Goal: Transaction & Acquisition: Book appointment/travel/reservation

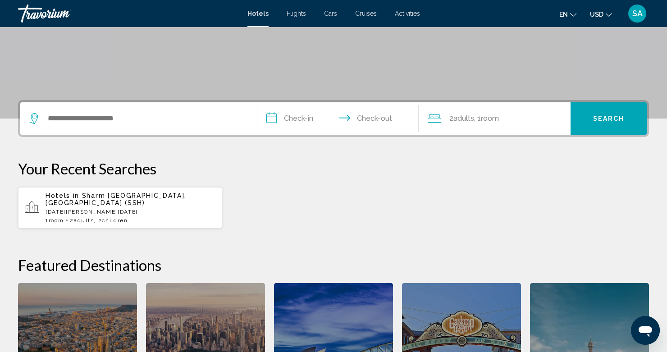
scroll to position [190, 0]
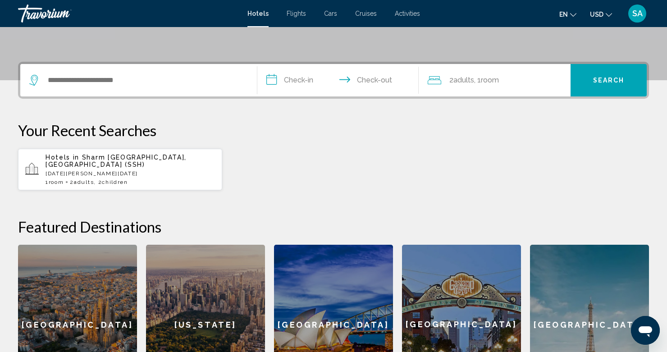
click at [131, 170] on p "[DATE][PERSON_NAME][DATE]" at bounding box center [129, 173] width 169 height 6
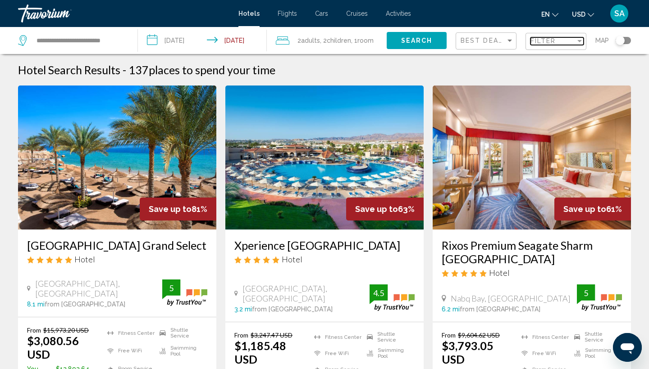
click at [574, 44] on div "Filter" at bounding box center [552, 40] width 45 height 7
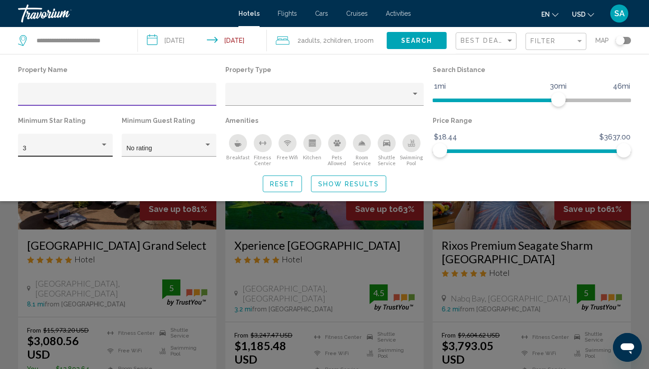
click at [80, 146] on div "3" at bounding box center [61, 148] width 77 height 7
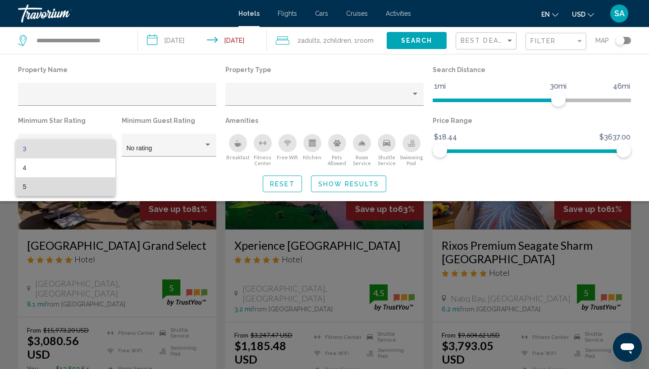
click at [44, 189] on span "5" at bounding box center [65, 186] width 85 height 19
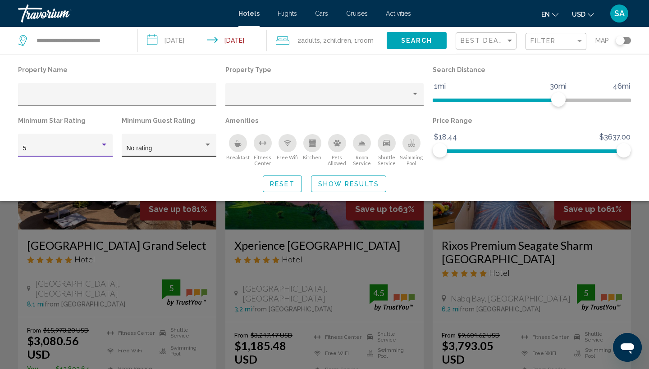
click at [204, 145] on div "Hotel Filters" at bounding box center [208, 144] width 8 height 7
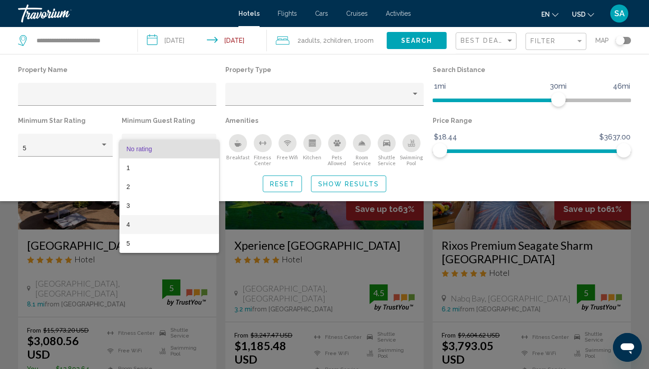
click at [143, 225] on span "4" at bounding box center [169, 224] width 85 height 19
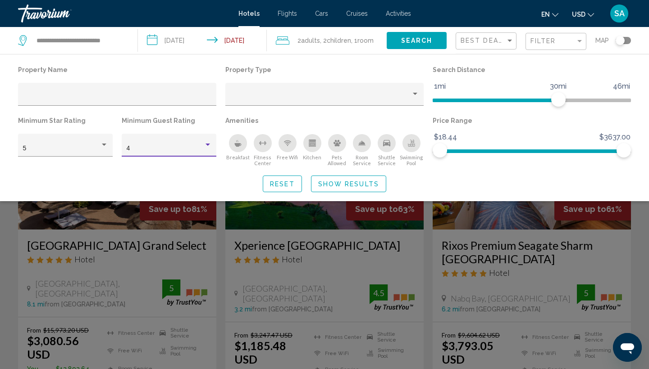
click at [330, 183] on span "Show Results" at bounding box center [348, 184] width 61 height 7
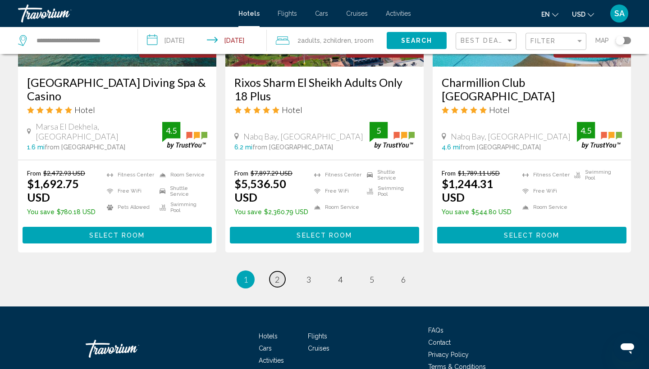
click at [274, 272] on link "page 2" at bounding box center [277, 280] width 16 height 16
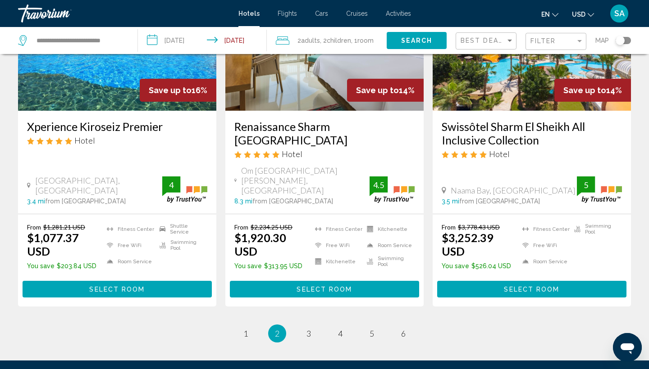
scroll to position [1137, 0]
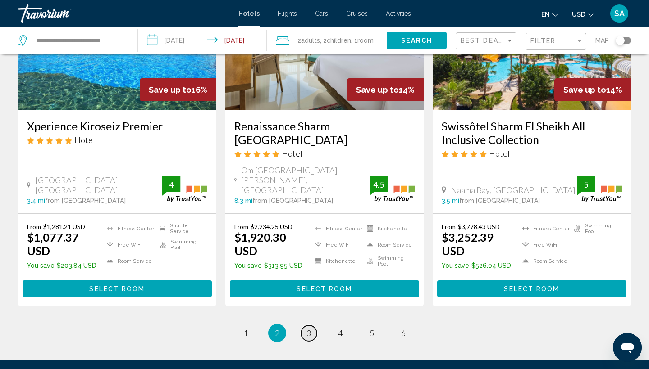
click at [309, 328] on span "3" at bounding box center [308, 333] width 5 height 10
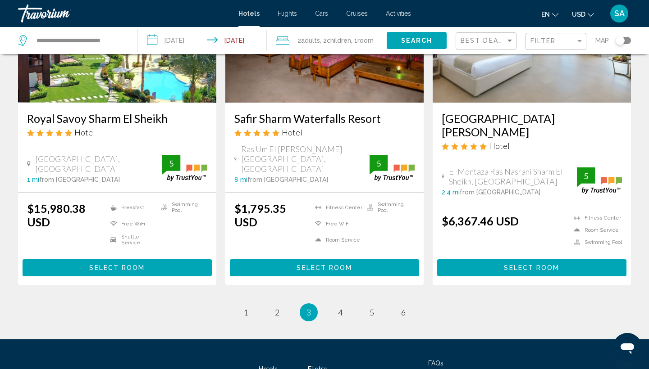
scroll to position [1170, 0]
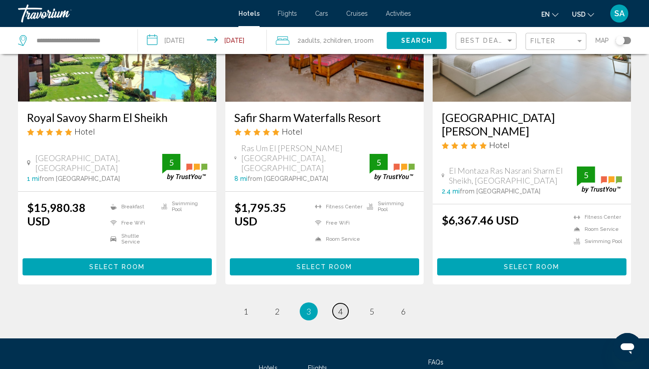
click at [340, 307] on span "4" at bounding box center [340, 312] width 5 height 10
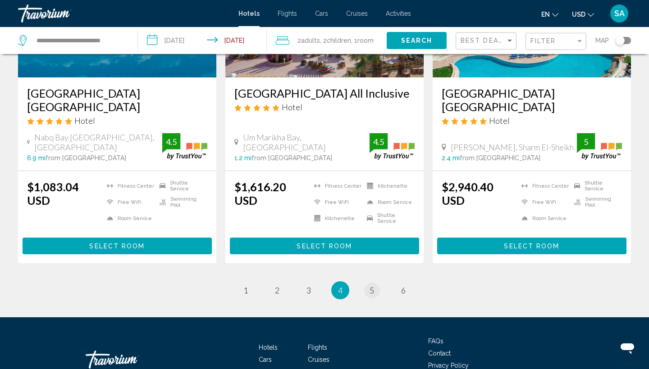
scroll to position [1203, 0]
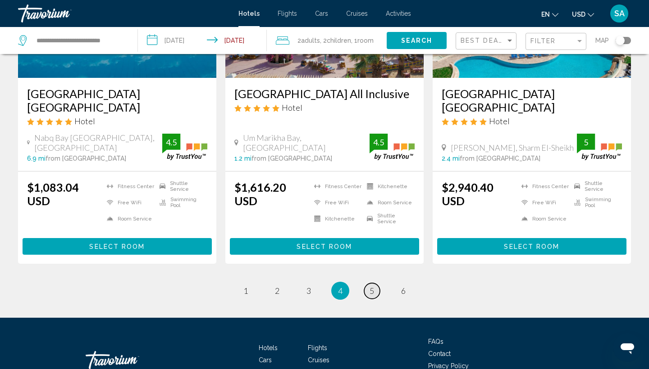
click at [368, 283] on link "page 5" at bounding box center [372, 291] width 16 height 16
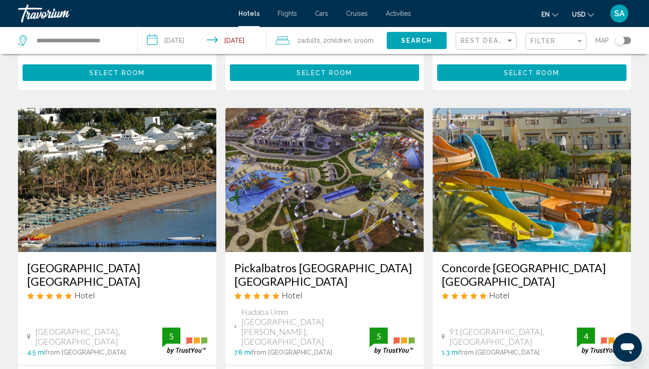
scroll to position [684, 0]
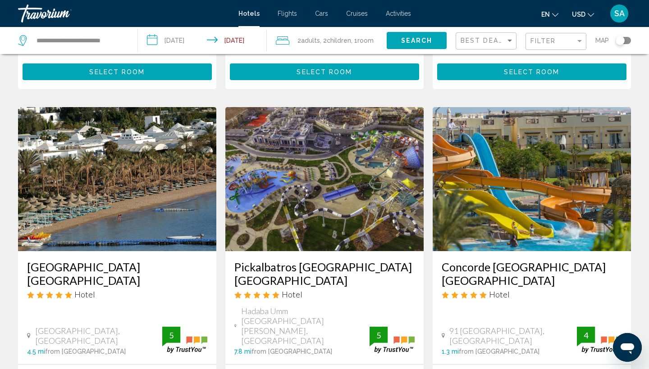
click at [334, 164] on img "Main content" at bounding box center [324, 179] width 198 height 144
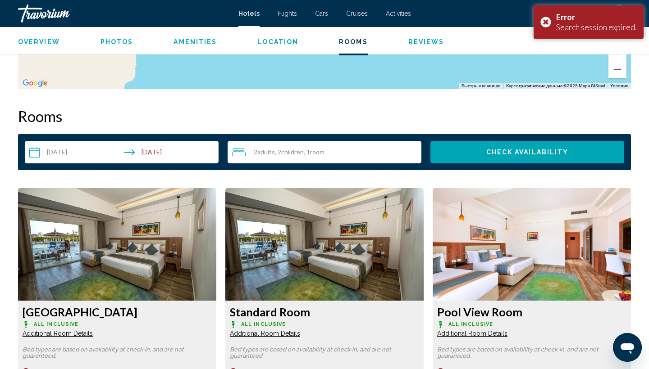
scroll to position [1160, 0]
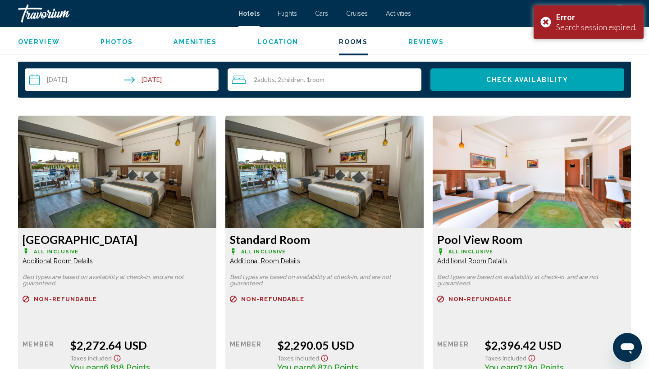
click at [356, 75] on div "2 Adult Adults , 2 Child Children , 1 Room rooms" at bounding box center [326, 79] width 189 height 11
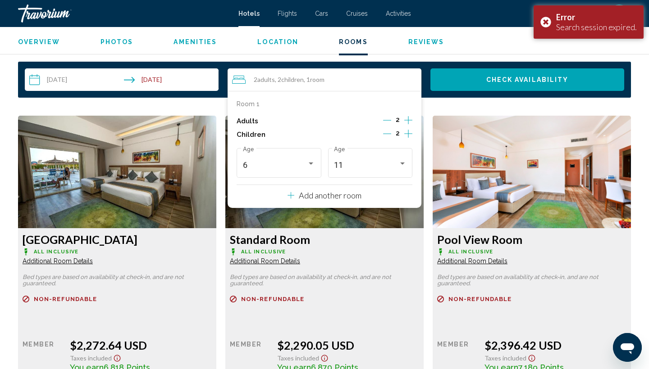
click at [406, 120] on icon "Increment adults" at bounding box center [408, 120] width 8 height 11
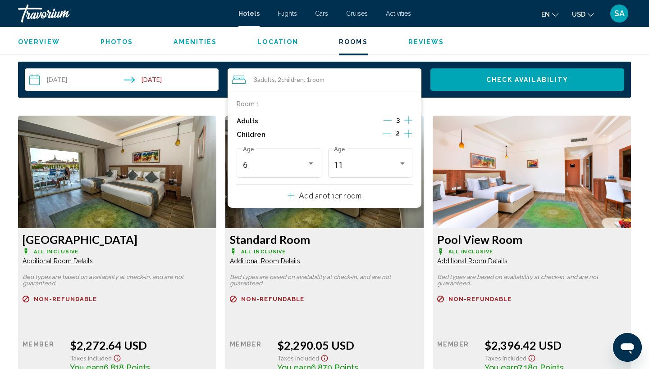
click at [406, 120] on icon "Increment adults" at bounding box center [408, 120] width 8 height 11
click at [292, 197] on icon "Travelers: 4 adults, 2 children" at bounding box center [290, 195] width 7 height 11
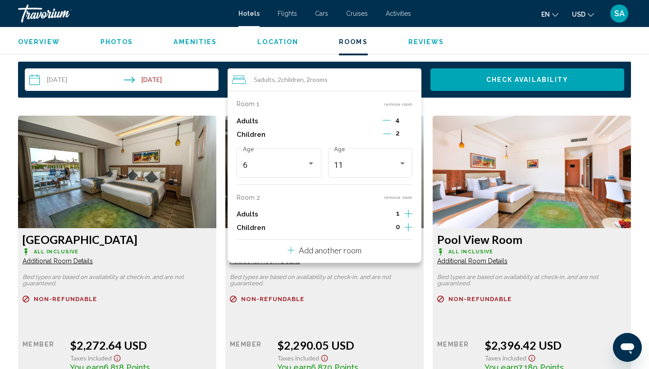
click at [389, 118] on icon "Decrement adults" at bounding box center [386, 120] width 8 height 8
click at [389, 118] on icon "Decrement adults" at bounding box center [387, 120] width 8 height 8
click at [406, 126] on icon "Increment adults" at bounding box center [408, 120] width 8 height 11
click at [386, 214] on icon "Decrement adults" at bounding box center [387, 213] width 8 height 0
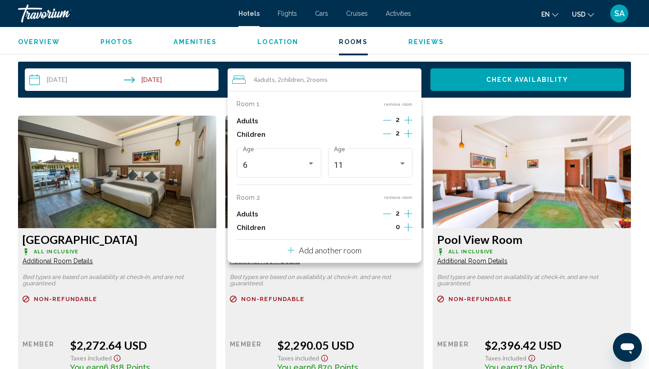
click at [406, 139] on icon "Increment children" at bounding box center [408, 133] width 8 height 11
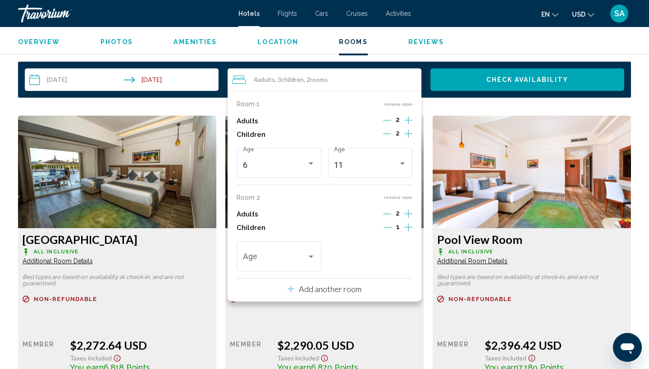
click at [406, 139] on icon "Increment children" at bounding box center [408, 133] width 8 height 11
click at [308, 259] on div "Travelers: 4 adults, 4 children" at bounding box center [311, 257] width 8 height 7
click at [266, 182] on span "8" at bounding box center [279, 182] width 73 height 24
click at [402, 261] on div "Travelers: 4 adults, 4 children" at bounding box center [402, 257] width 8 height 7
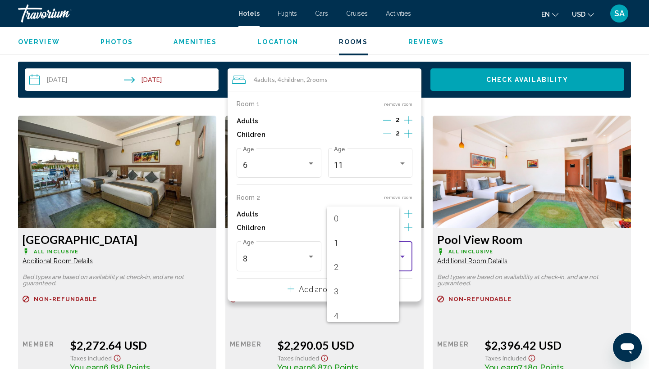
scroll to position [149, 0]
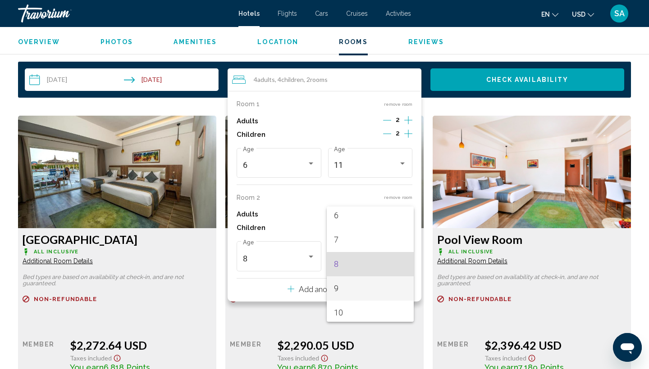
click at [367, 292] on span "9" at bounding box center [370, 289] width 73 height 24
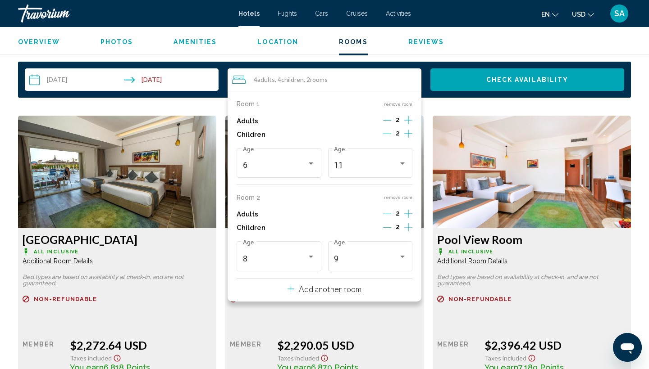
click at [212, 320] on div "Refundable Non-refundable Non-refundable Retail $0.00 when you redeem Member $2…" at bounding box center [117, 346] width 189 height 100
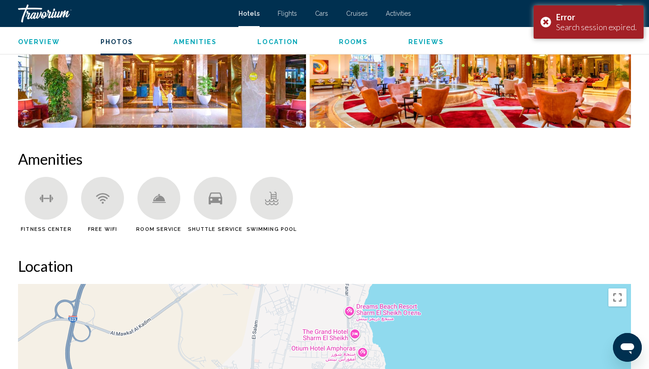
scroll to position [621, 0]
